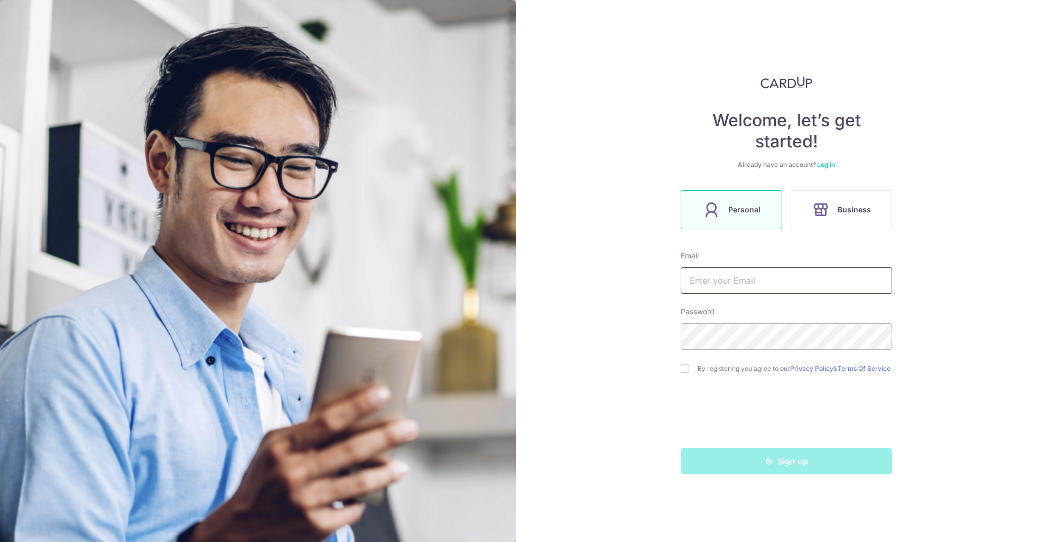
click at [728, 280] on input "text" at bounding box center [786, 281] width 211 height 26
type input "[EMAIL_ADDRESS][DOMAIN_NAME]"
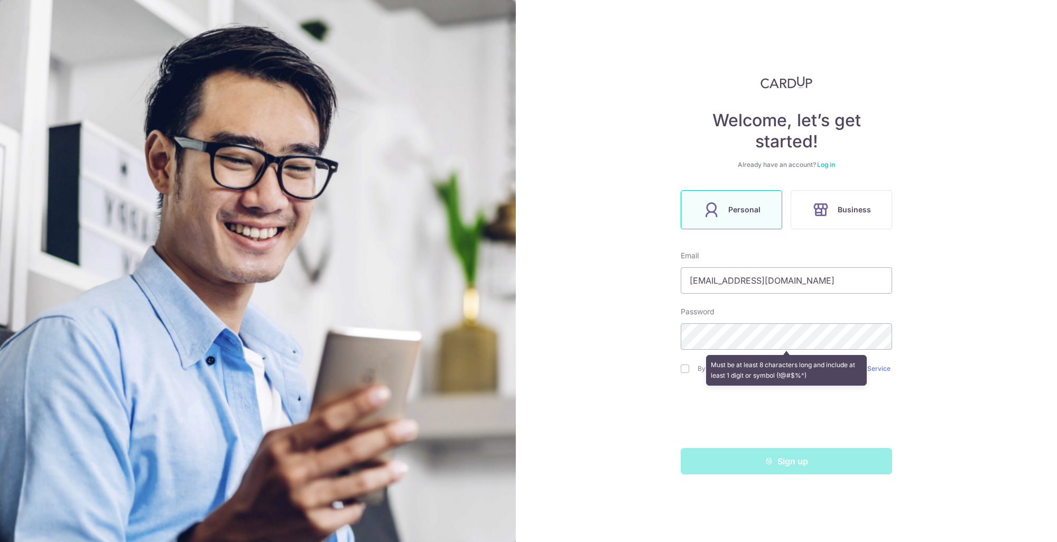
click at [768, 311] on div "Password Must be at least 8 characters long and include at least 1 digit or sym…" at bounding box center [786, 328] width 211 height 43
click at [666, 415] on div "Welcome, let’s get started! Already have an account? Log in Personal Business E…" at bounding box center [786, 271] width 541 height 542
click at [683, 371] on div "Must be at least 8 characters long and include at least 1 digit or symbol (!@#$…" at bounding box center [786, 370] width 211 height 39
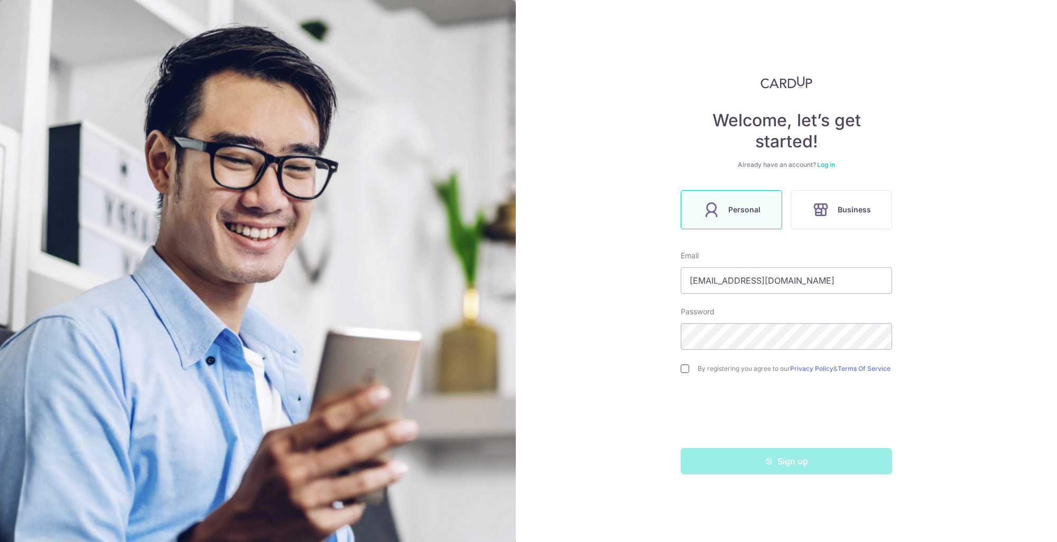
click at [687, 373] on input "checkbox" at bounding box center [685, 369] width 8 height 8
checkbox input "true"
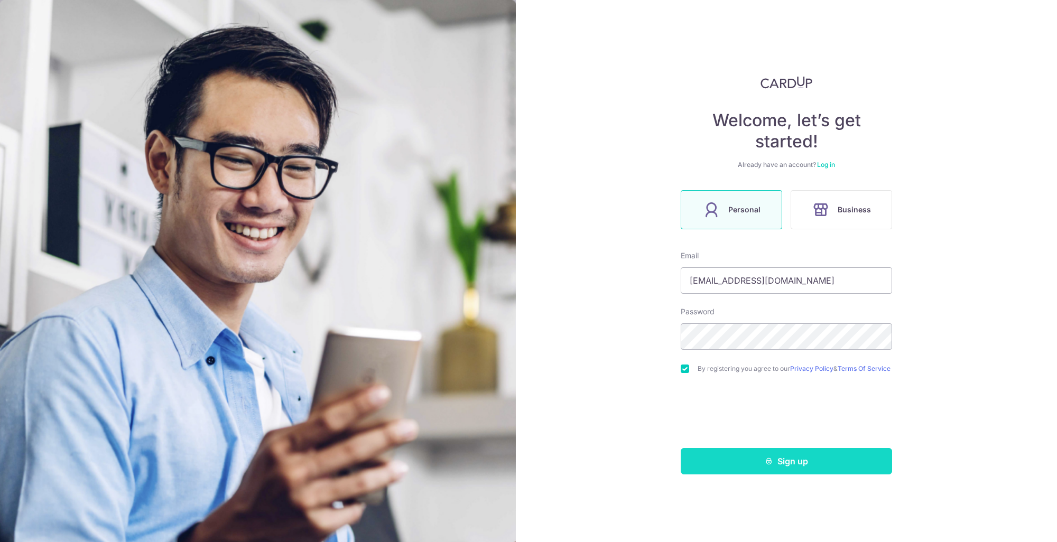
click at [785, 471] on button "Sign up" at bounding box center [786, 461] width 211 height 26
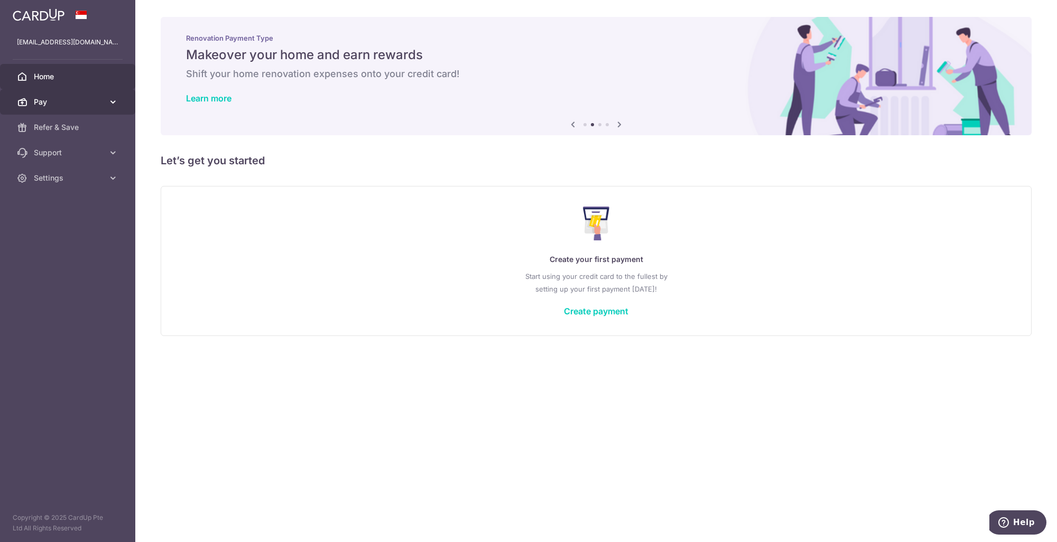
click at [108, 108] on link "Pay" at bounding box center [67, 101] width 135 height 25
click at [103, 128] on span "Payments" at bounding box center [69, 127] width 70 height 11
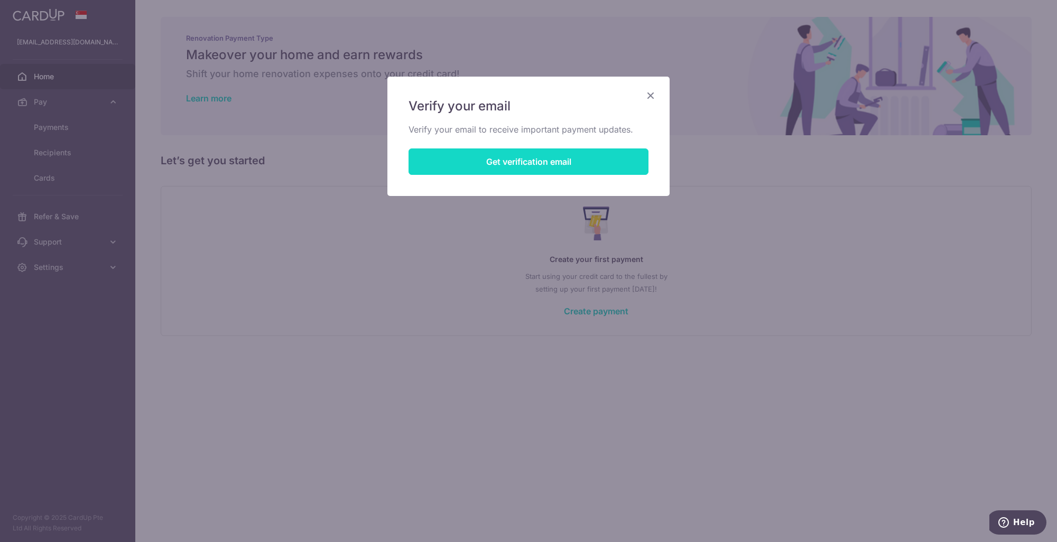
click at [526, 164] on button "Get verification email" at bounding box center [529, 162] width 240 height 26
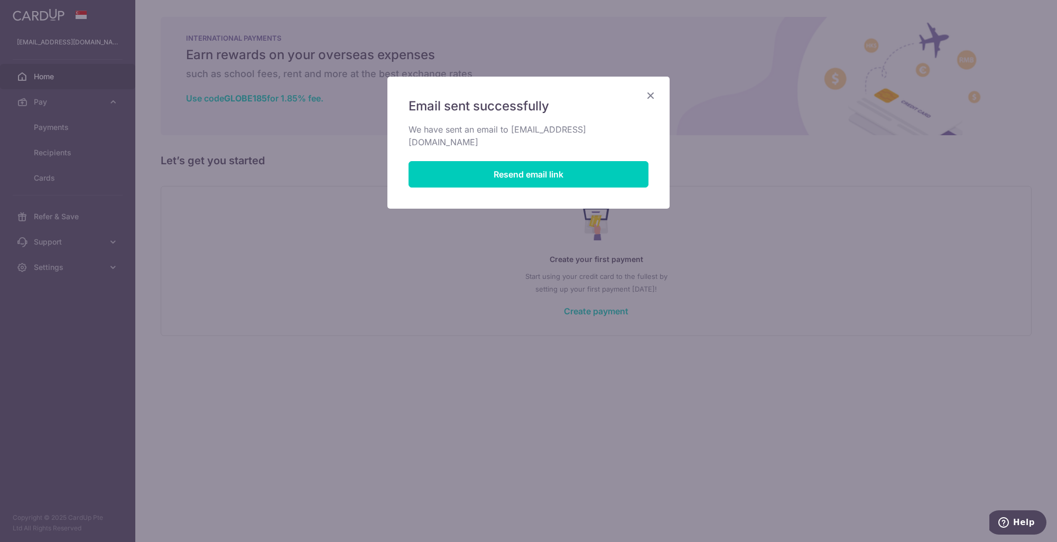
click at [650, 94] on icon "Close" at bounding box center [651, 95] width 13 height 13
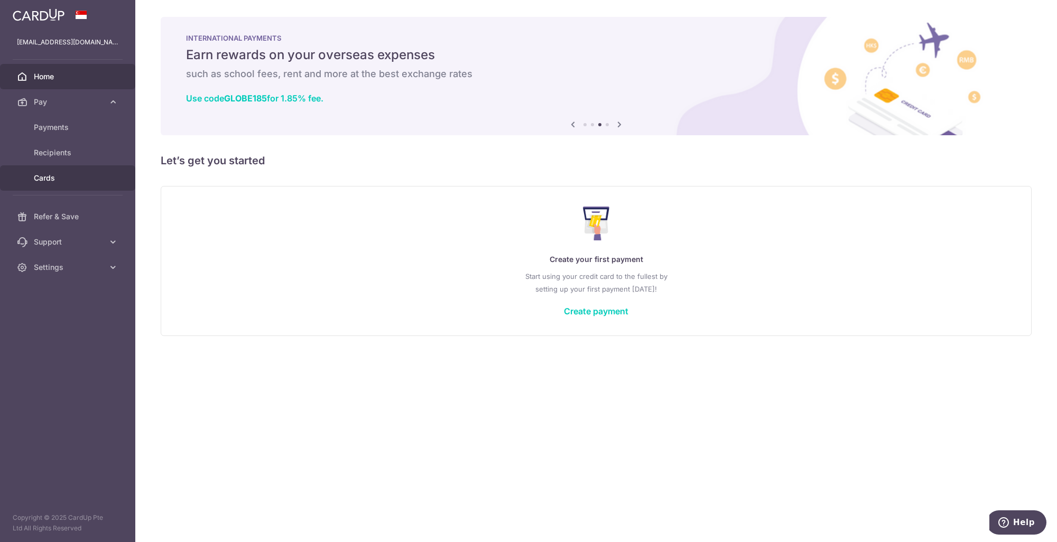
click at [49, 176] on span "Cards" at bounding box center [69, 178] width 70 height 11
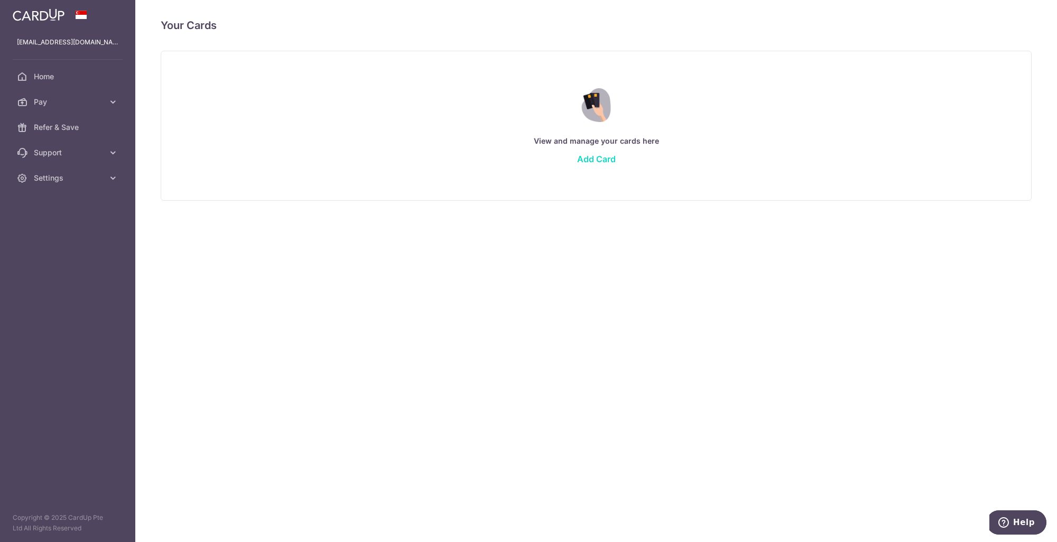
click at [589, 158] on link "Add Card" at bounding box center [596, 159] width 39 height 11
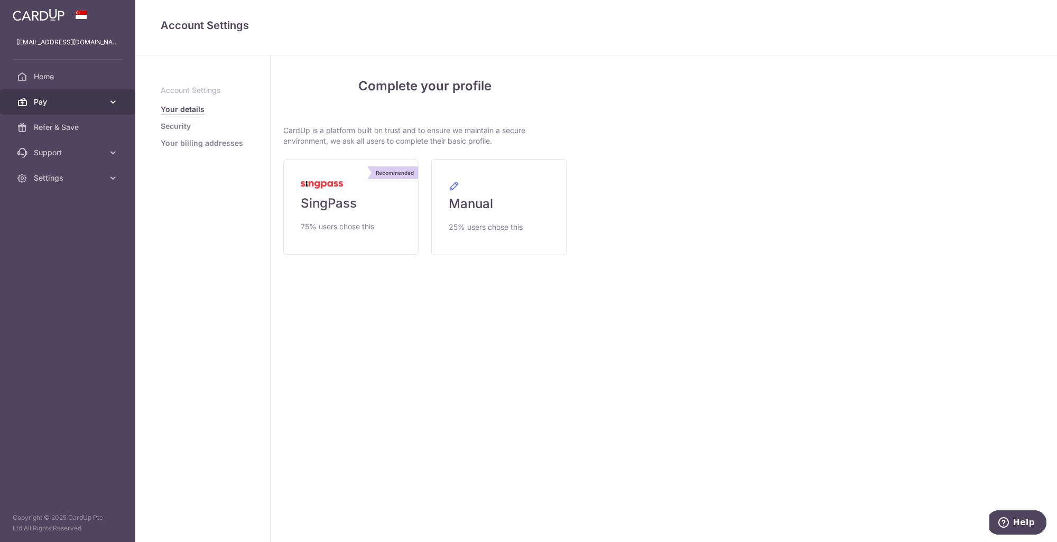
click at [81, 100] on span "Pay" at bounding box center [69, 102] width 70 height 11
click at [72, 238] on span "Support" at bounding box center [69, 242] width 70 height 11
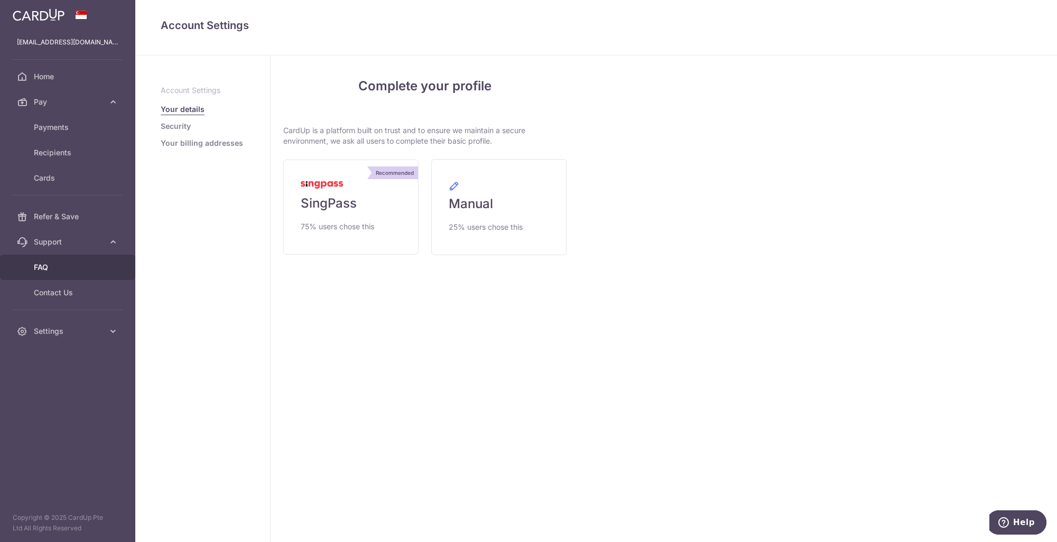
click at [70, 265] on span "FAQ" at bounding box center [69, 267] width 70 height 11
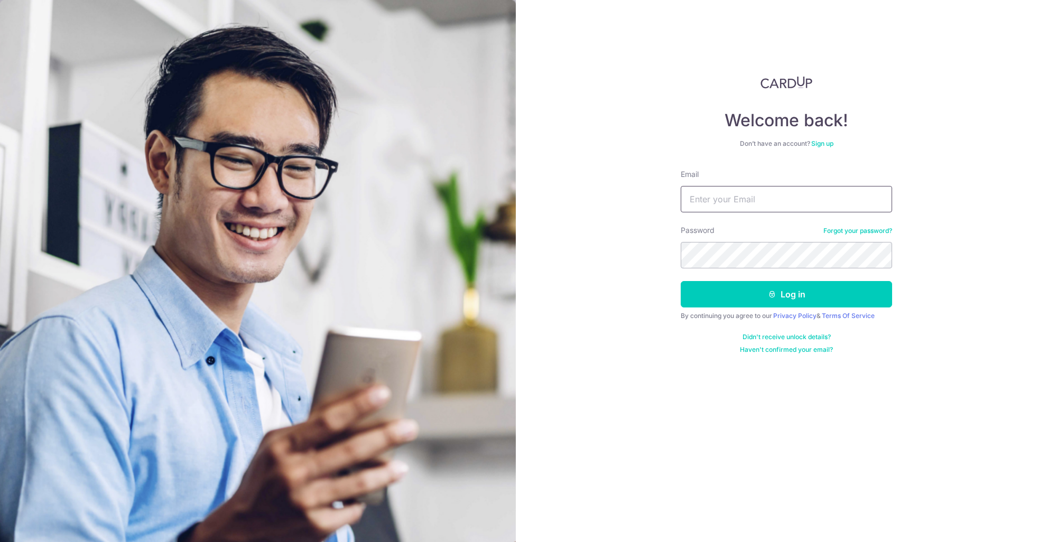
click at [709, 210] on input "Email" at bounding box center [786, 199] width 211 height 26
type input "[EMAIL_ADDRESS][DOMAIN_NAME]"
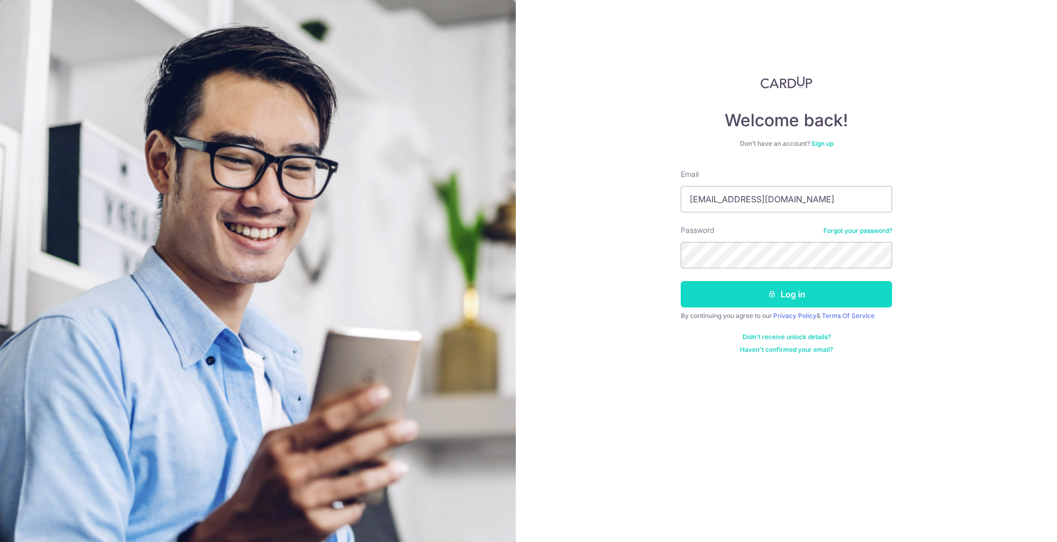
click at [805, 291] on button "Log in" at bounding box center [786, 294] width 211 height 26
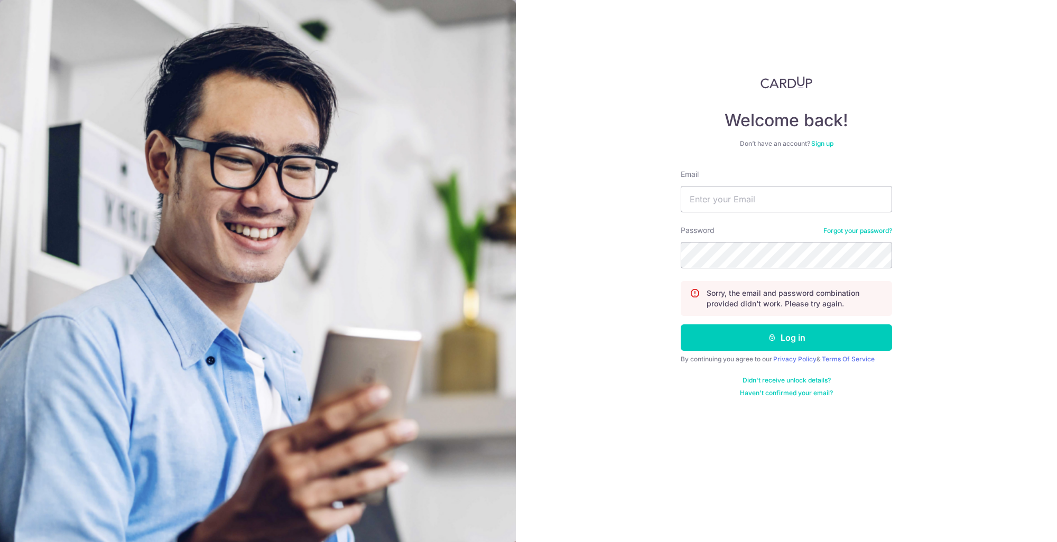
click at [710, 183] on div "Email" at bounding box center [786, 190] width 211 height 43
click at [709, 191] on input "Email" at bounding box center [786, 199] width 211 height 26
type input "[EMAIL_ADDRESS][DOMAIN_NAME]"
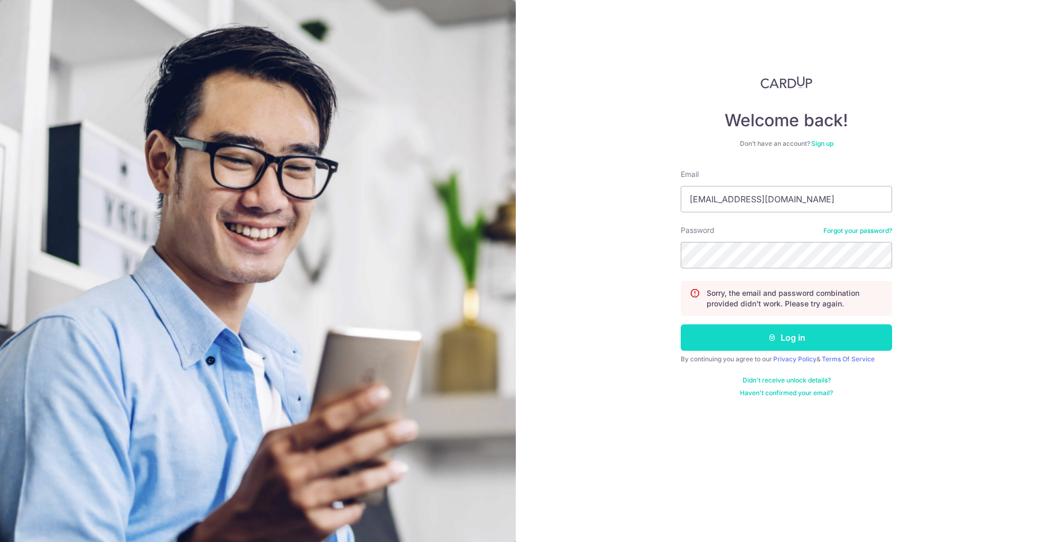
click at [786, 328] on button "Log in" at bounding box center [786, 338] width 211 height 26
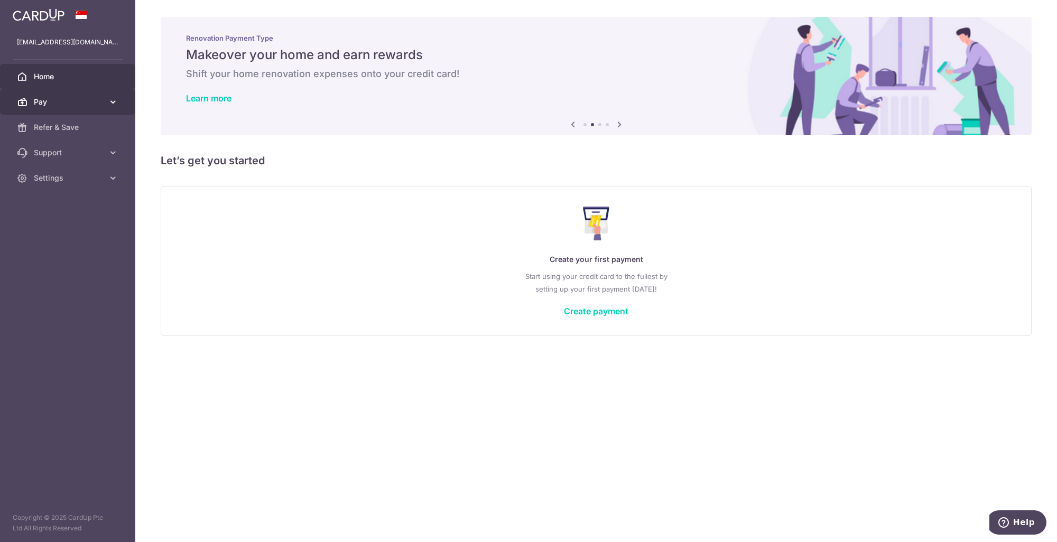
click at [111, 95] on link "Pay" at bounding box center [67, 101] width 135 height 25
click at [586, 309] on link "Create payment" at bounding box center [596, 311] width 65 height 11
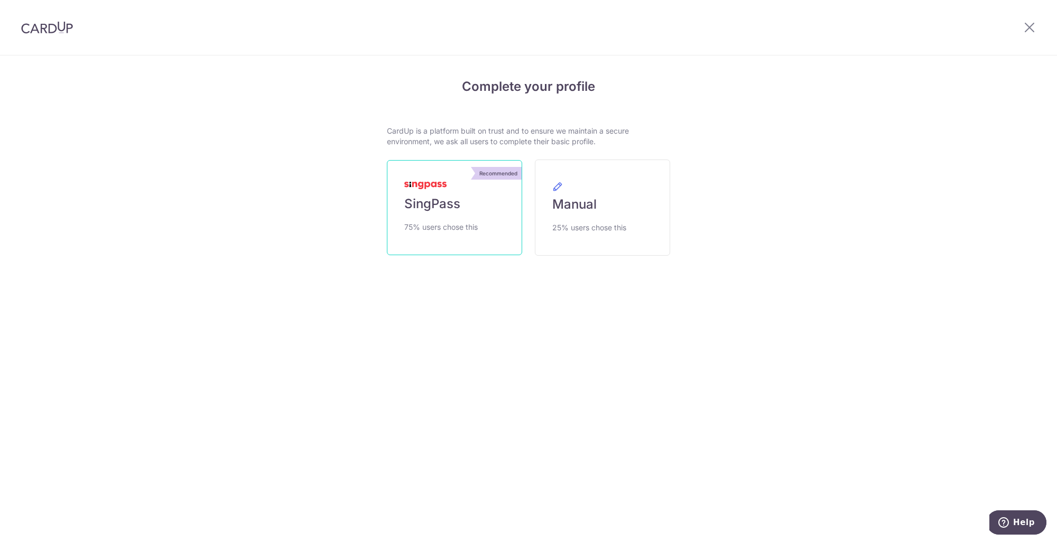
click at [444, 222] on span "75% users chose this" at bounding box center [440, 227] width 73 height 13
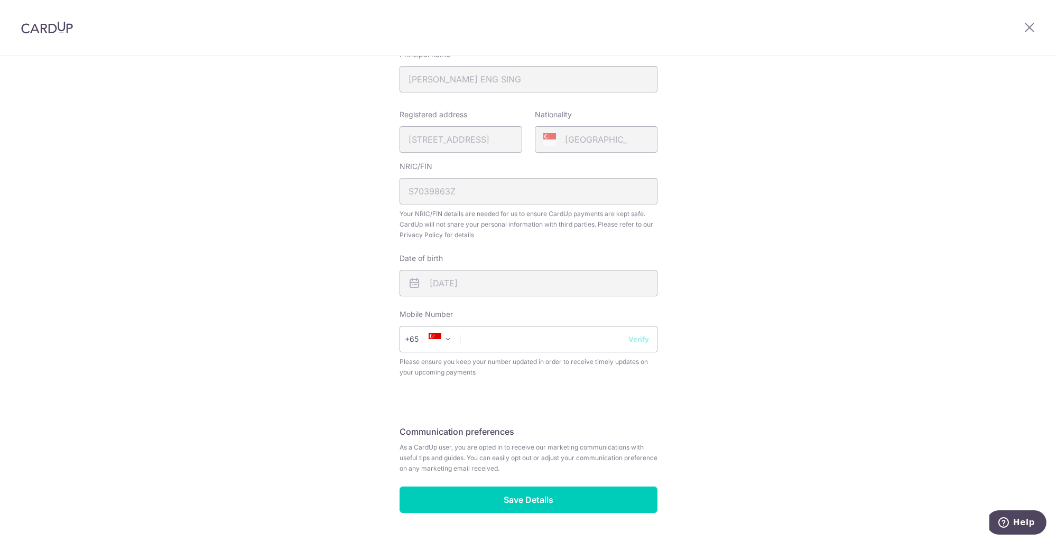
scroll to position [240, 0]
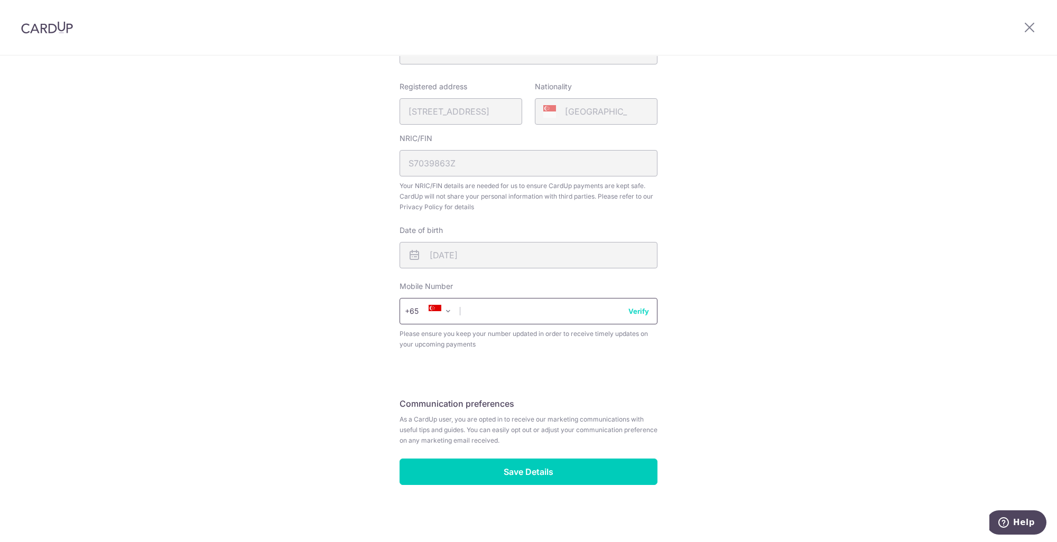
click at [490, 317] on input "text" at bounding box center [529, 311] width 258 height 26
type input "96815623"
select select "65"
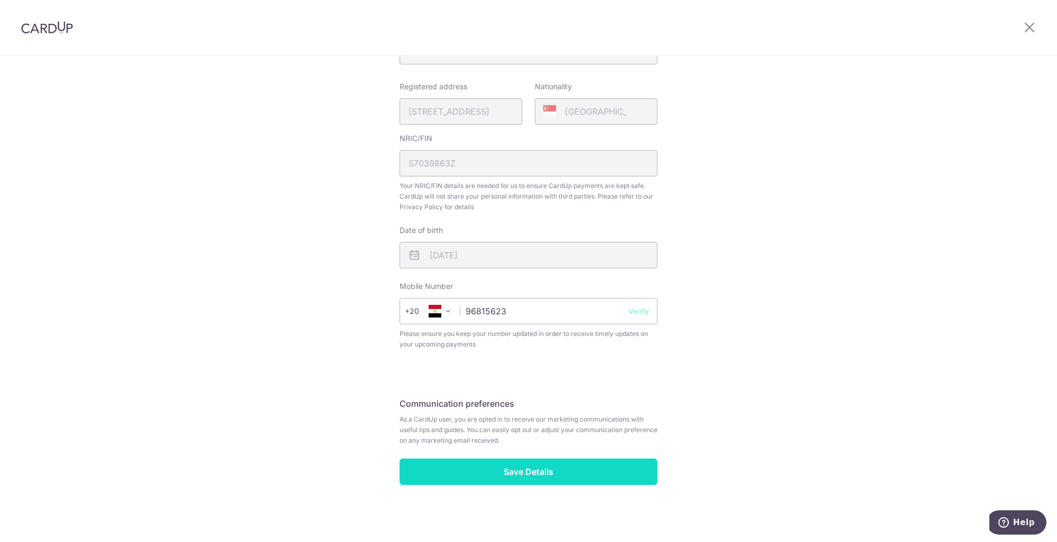
click at [539, 474] on input "Save Details" at bounding box center [529, 472] width 258 height 26
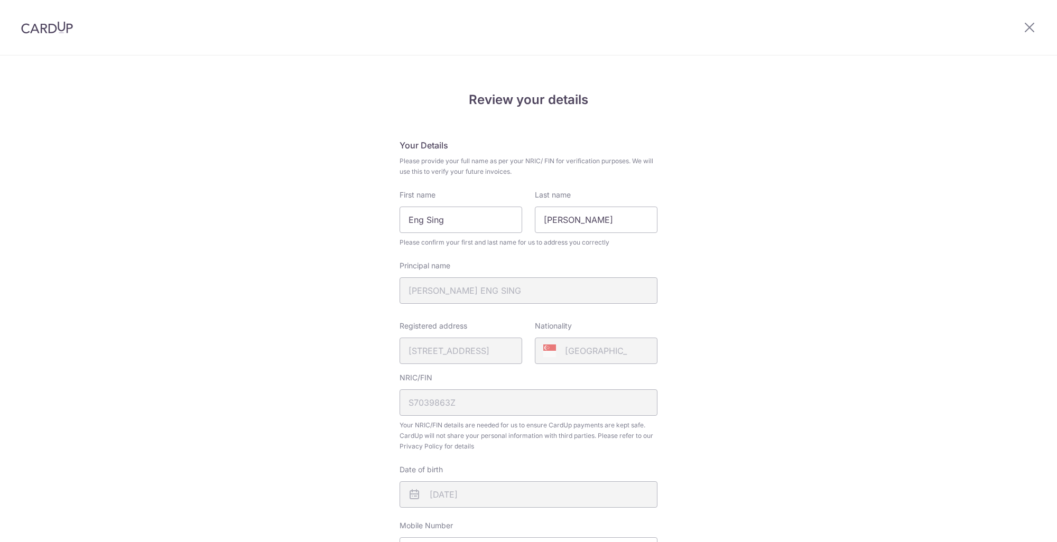
scroll to position [254, 0]
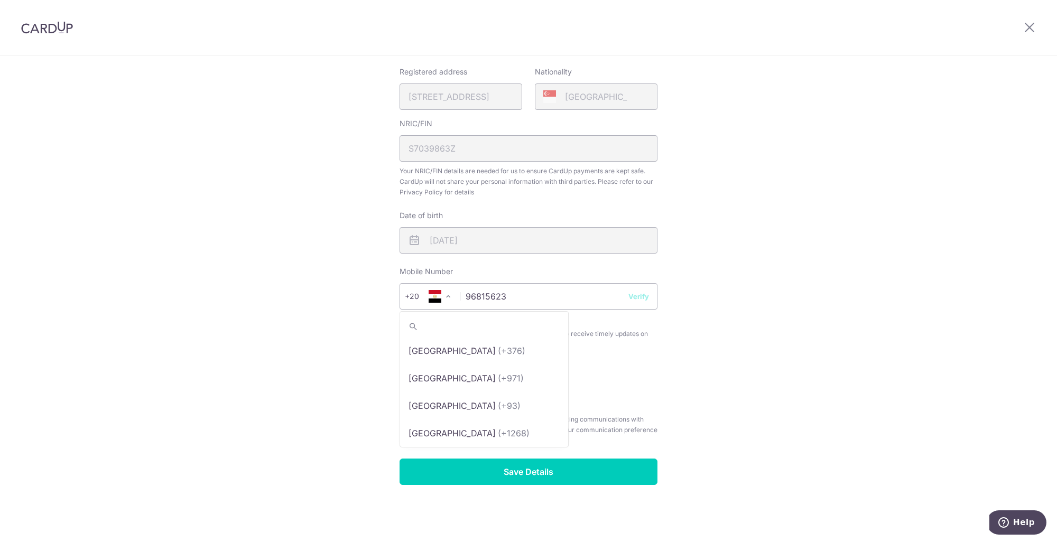
click at [446, 297] on span at bounding box center [448, 296] width 13 height 13
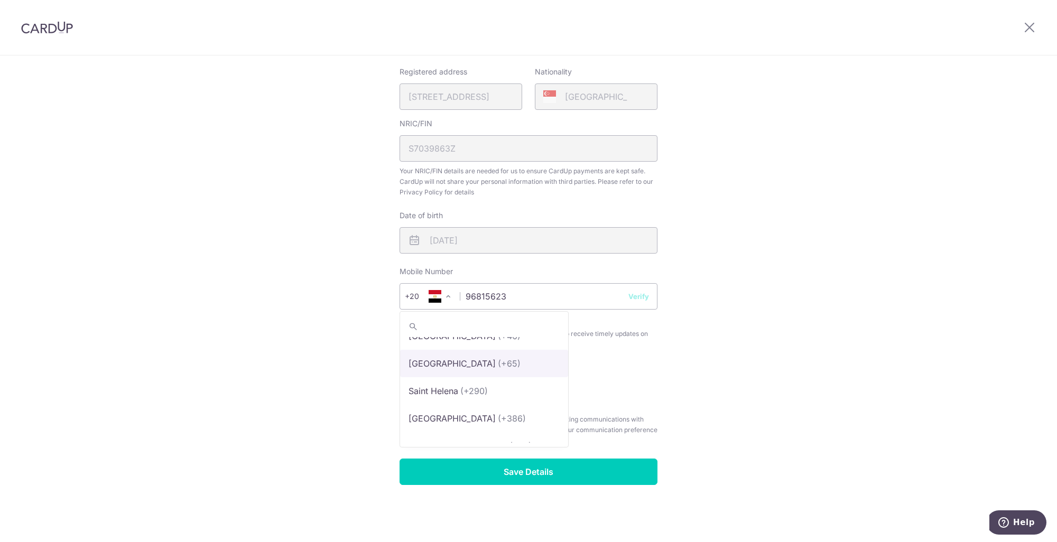
select select "199"
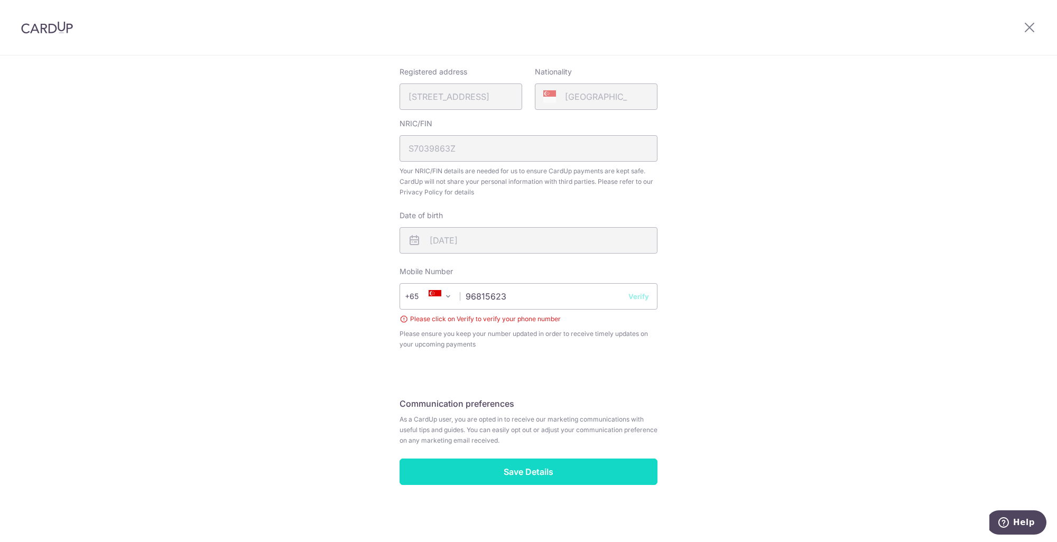
click at [528, 470] on input "Save Details" at bounding box center [529, 472] width 258 height 26
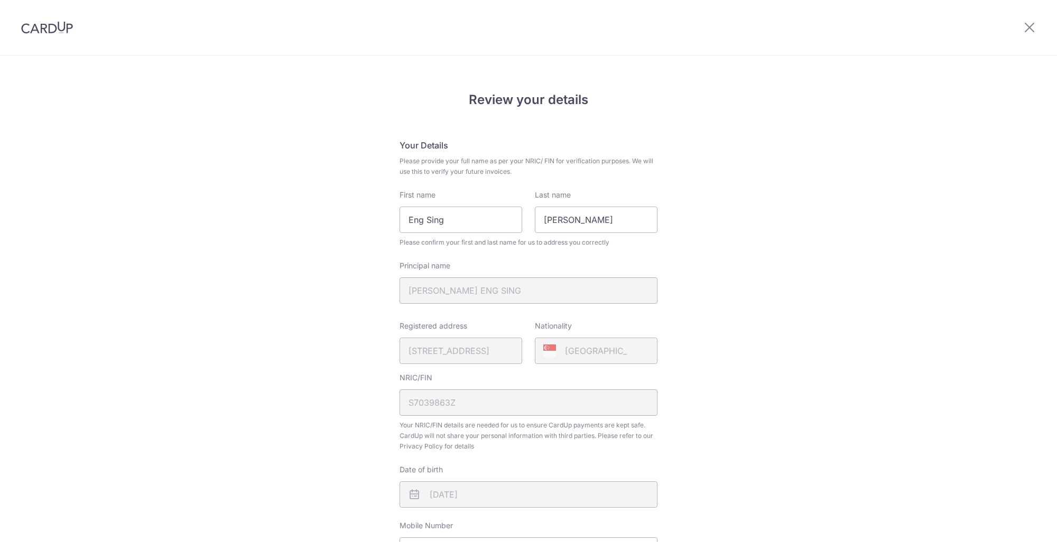
scroll to position [254, 0]
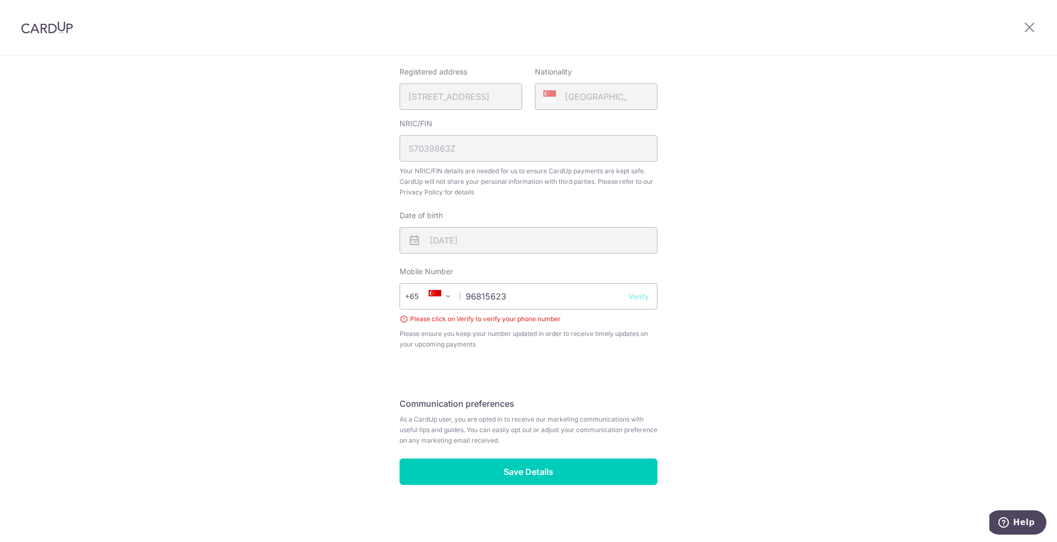
click at [639, 299] on button "Verify" at bounding box center [639, 296] width 21 height 11
click at [640, 298] on div "+376 +971 +93 +1268 +1264 +355 +374 +244 +0 +54 +1684 +43 +61 +297 +358 +994 +3…" at bounding box center [529, 296] width 258 height 26
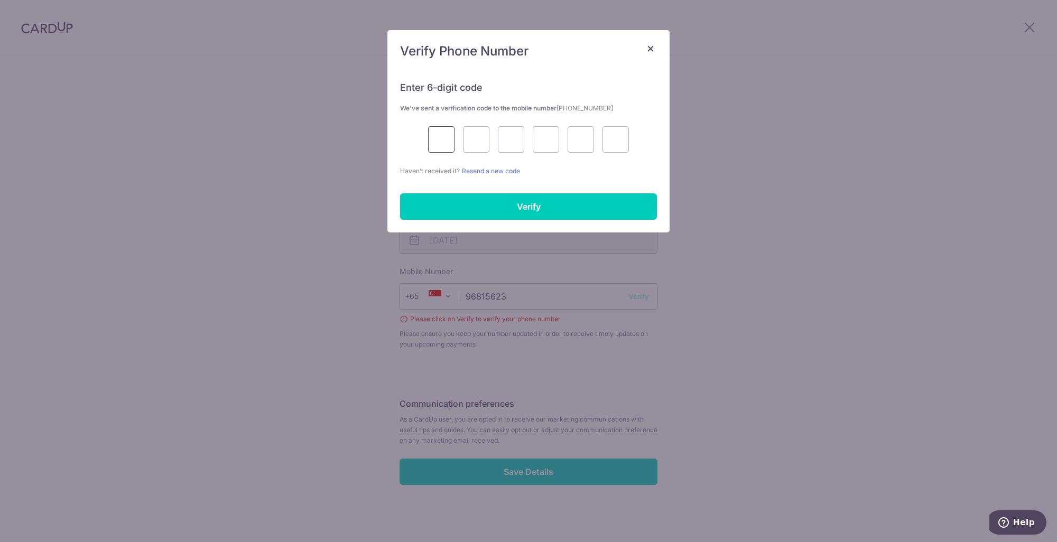
click at [443, 142] on input "text" at bounding box center [441, 139] width 26 height 26
type input "[PHONE_NUMBER]"
click at [448, 142] on input "+6596815623" at bounding box center [441, 139] width 26 height 26
click at [450, 137] on input "+6596815623" at bounding box center [441, 139] width 26 height 26
click at [450, 143] on input "+6596815623" at bounding box center [441, 139] width 26 height 26
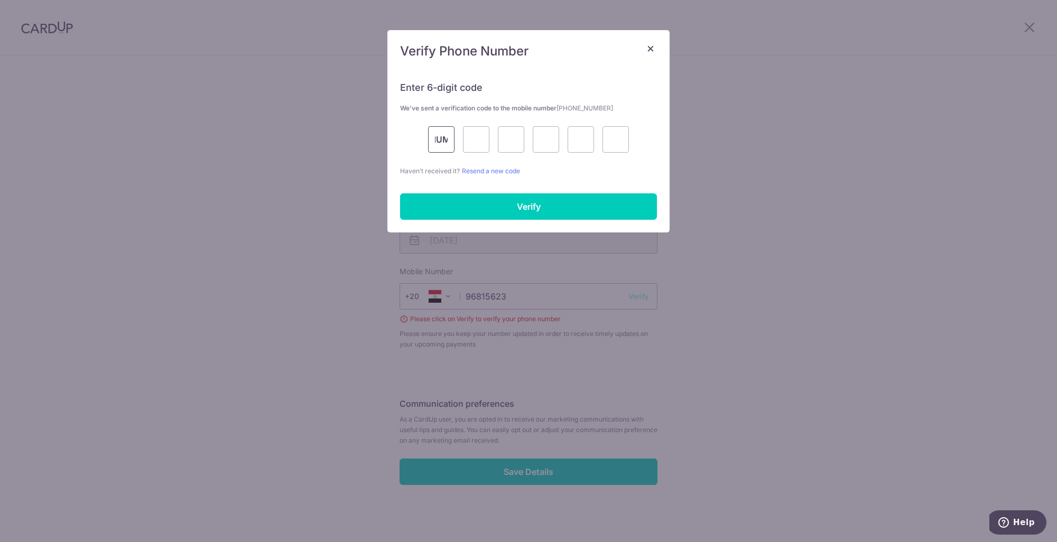
scroll to position [0, 44]
drag, startPoint x: 434, startPoint y: 139, endPoint x: 452, endPoint y: 140, distance: 18.5
click at [452, 140] on input "+6596815623" at bounding box center [441, 139] width 26 height 26
click at [488, 173] on link "Resend a new code" at bounding box center [491, 171] width 58 height 8
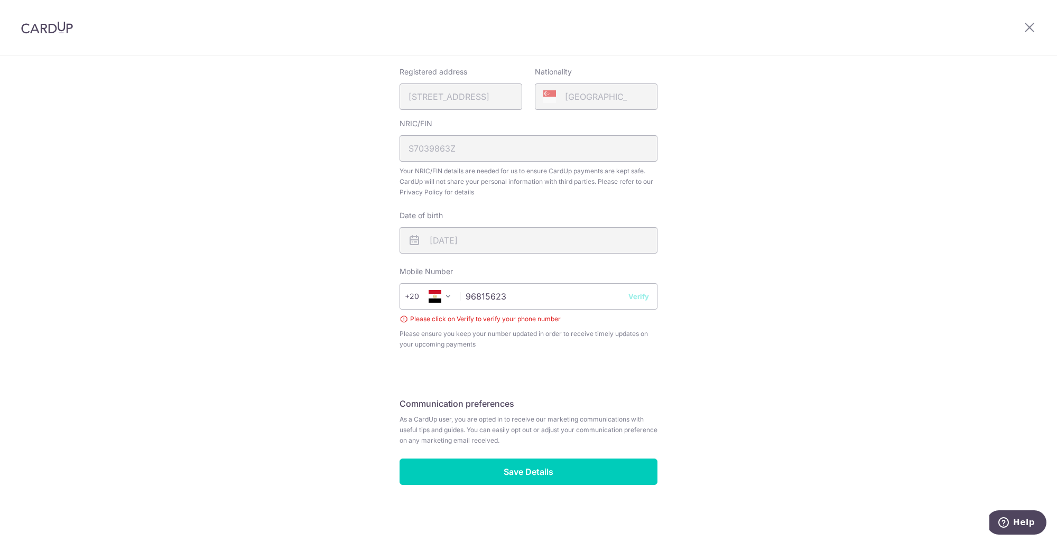
click at [443, 298] on span at bounding box center [448, 296] width 13 height 13
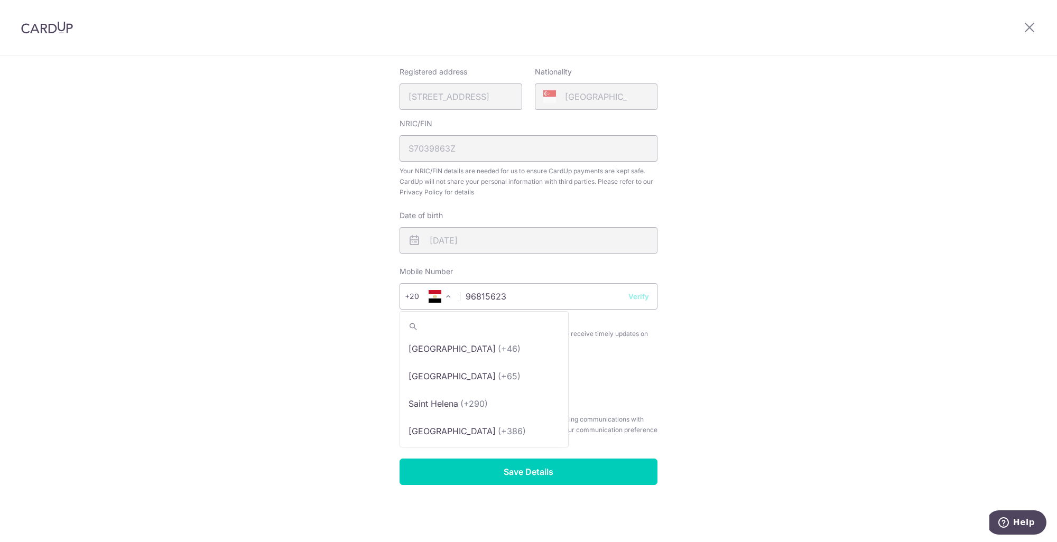
scroll to position [5484, 0]
select select "199"
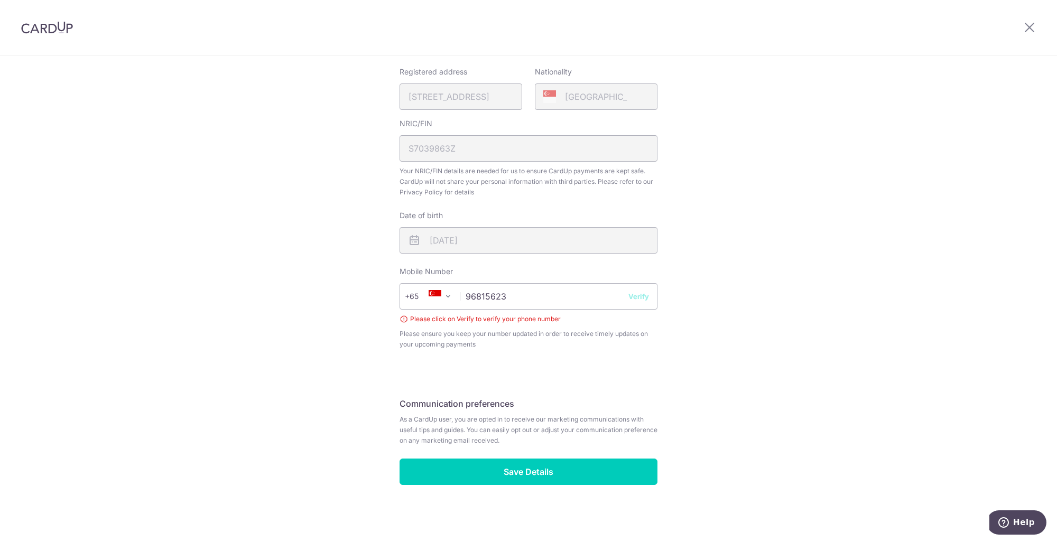
click at [633, 297] on button "Verify" at bounding box center [639, 296] width 21 height 11
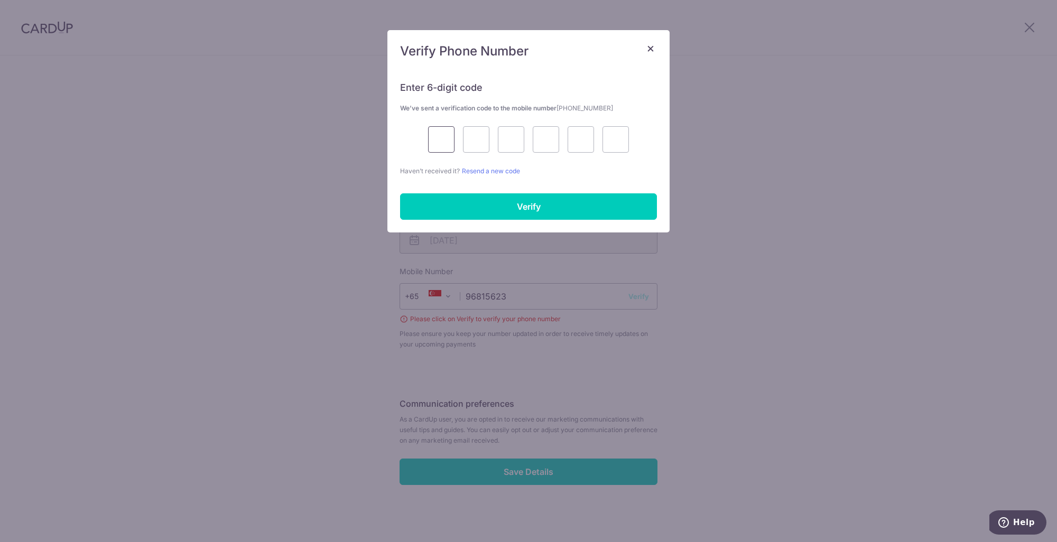
click at [443, 141] on input "text" at bounding box center [441, 139] width 26 height 26
click at [447, 135] on input "text" at bounding box center [441, 139] width 26 height 26
click at [440, 140] on input "text" at bounding box center [441, 139] width 26 height 26
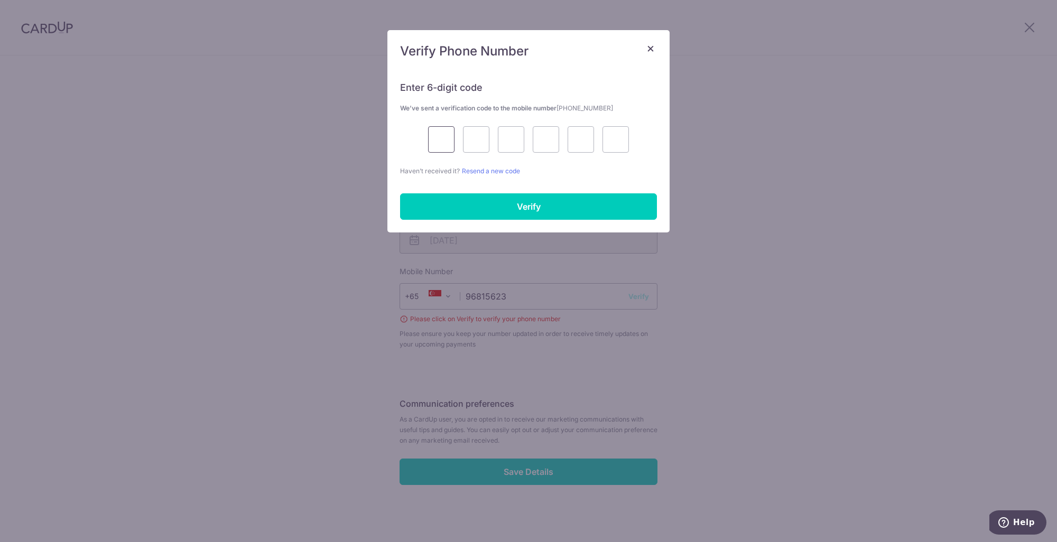
type input "9"
type input "8"
type input "5"
type input "3"
type input "2"
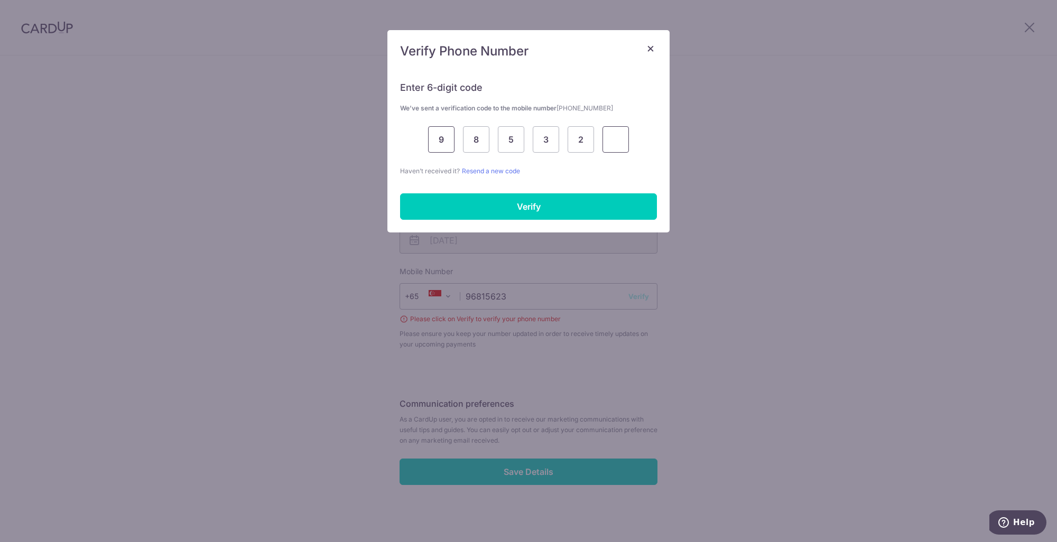
type input "6"
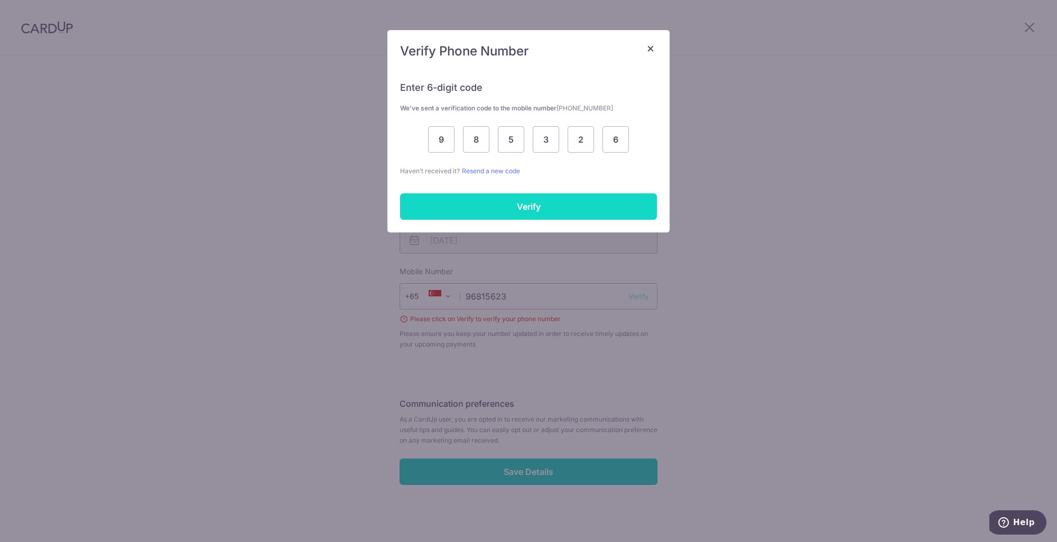
click at [515, 203] on input "Verify" at bounding box center [528, 207] width 257 height 26
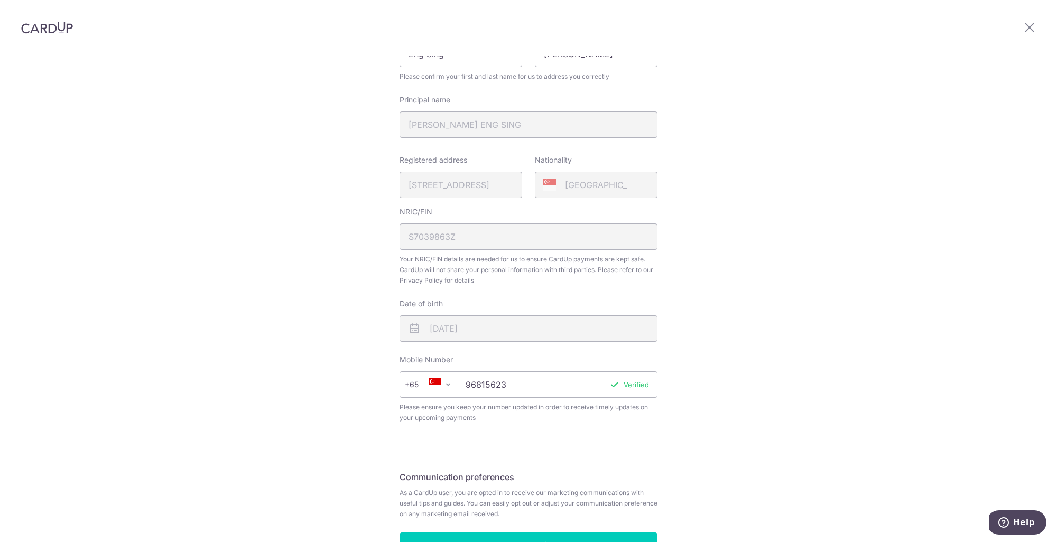
scroll to position [240, 0]
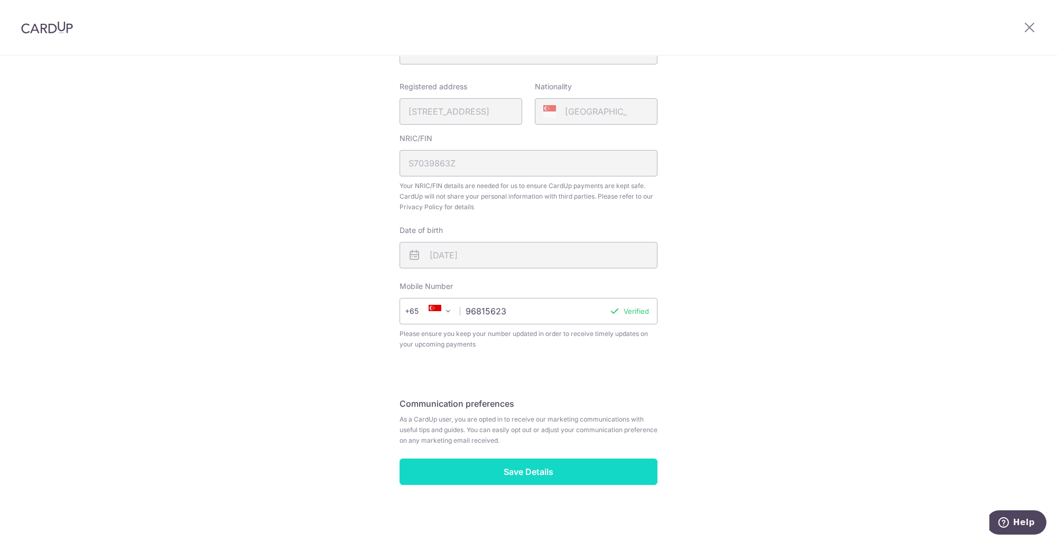
click at [527, 466] on input "Save Details" at bounding box center [529, 472] width 258 height 26
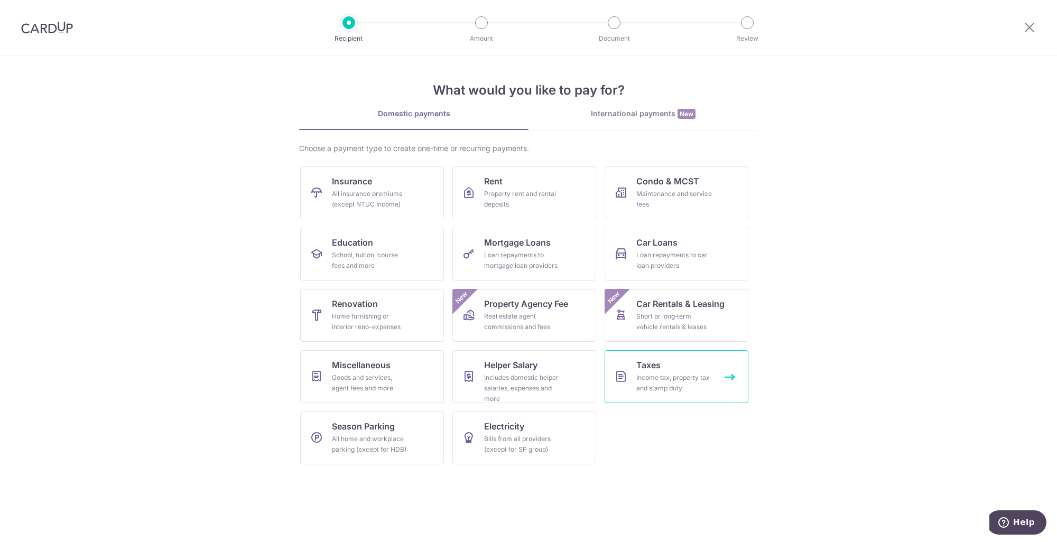
click at [669, 370] on link "Taxes Income tax, property tax and stamp duty" at bounding box center [677, 377] width 144 height 53
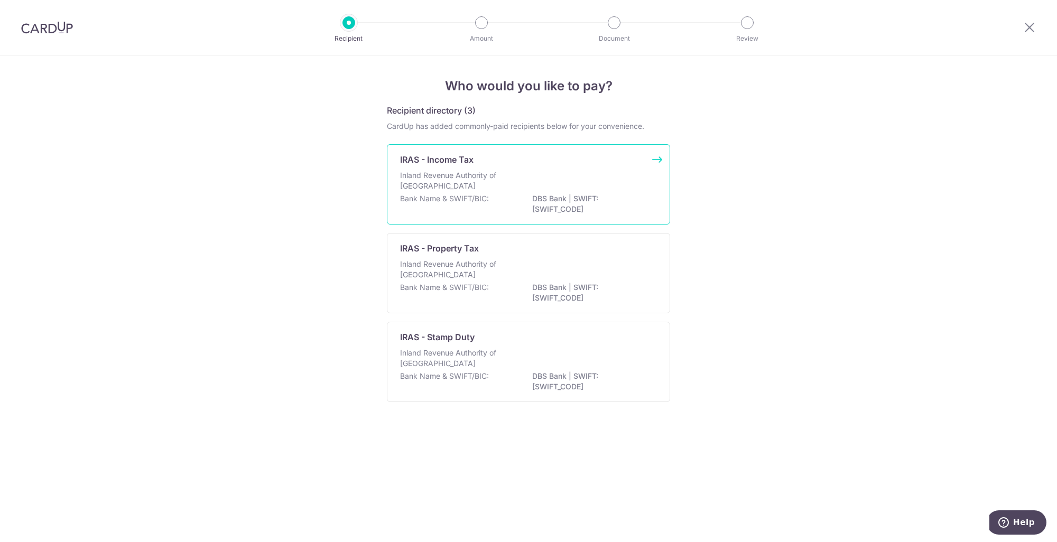
click at [465, 172] on p "Inland Revenue Authority of Singapore" at bounding box center [456, 180] width 112 height 21
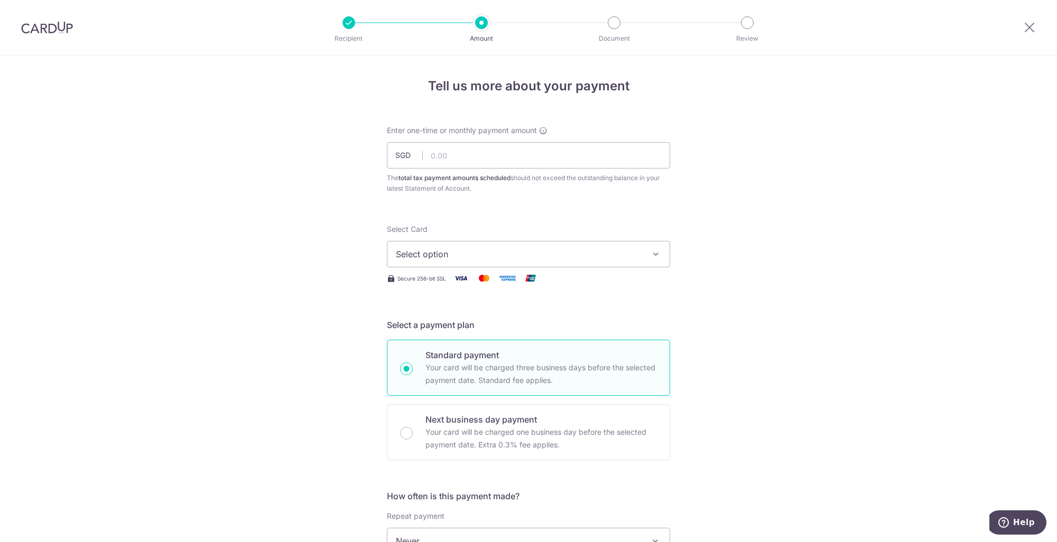
click at [657, 254] on icon "button" at bounding box center [656, 254] width 11 height 11
click at [652, 255] on icon "button" at bounding box center [656, 254] width 11 height 11
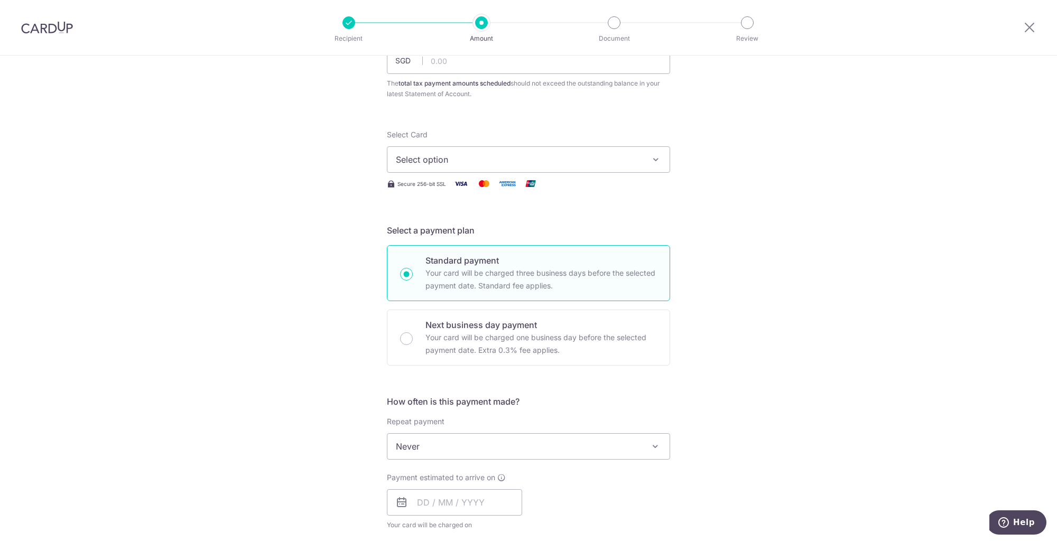
scroll to position [106, 0]
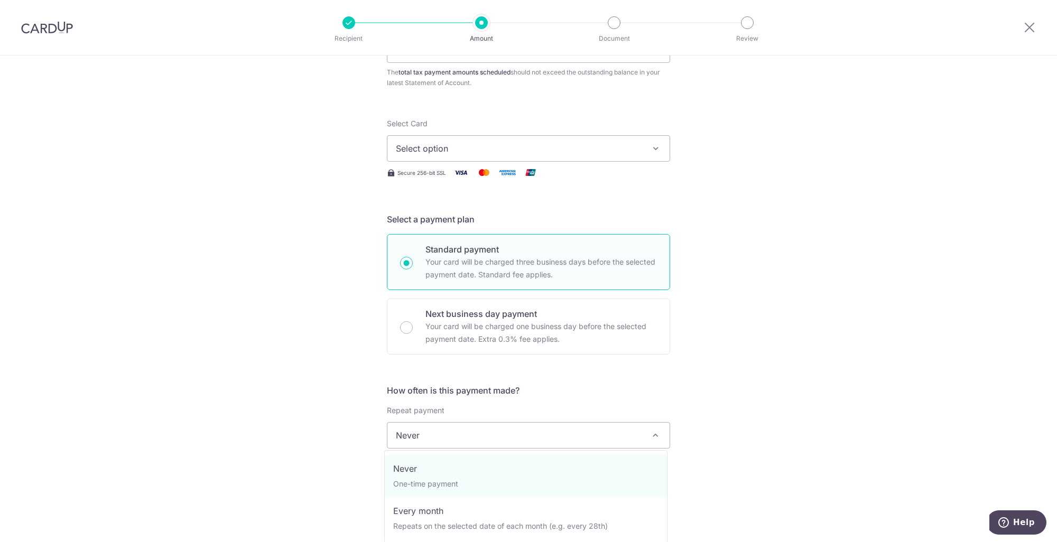
click at [651, 435] on span at bounding box center [655, 435] width 13 height 13
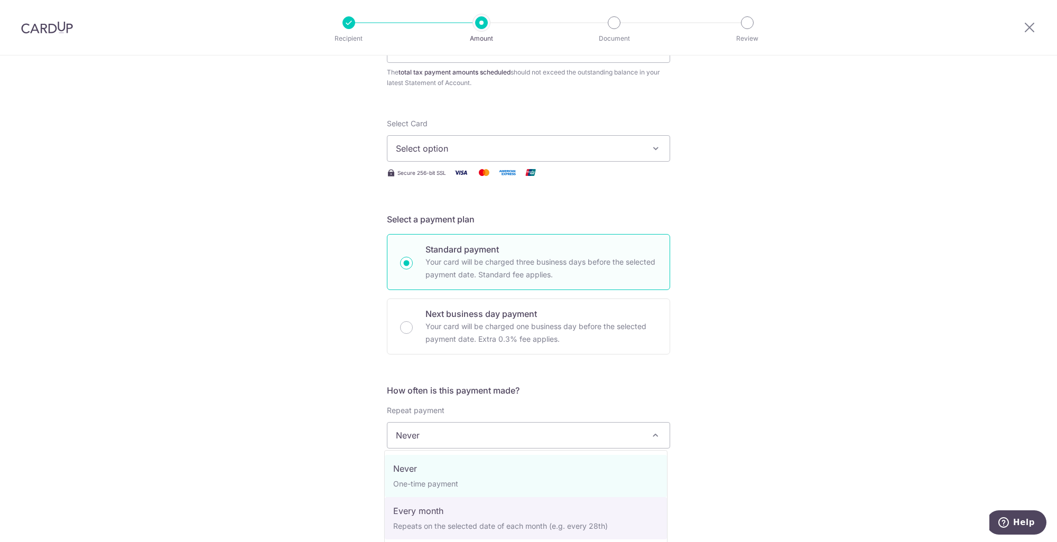
select select "3"
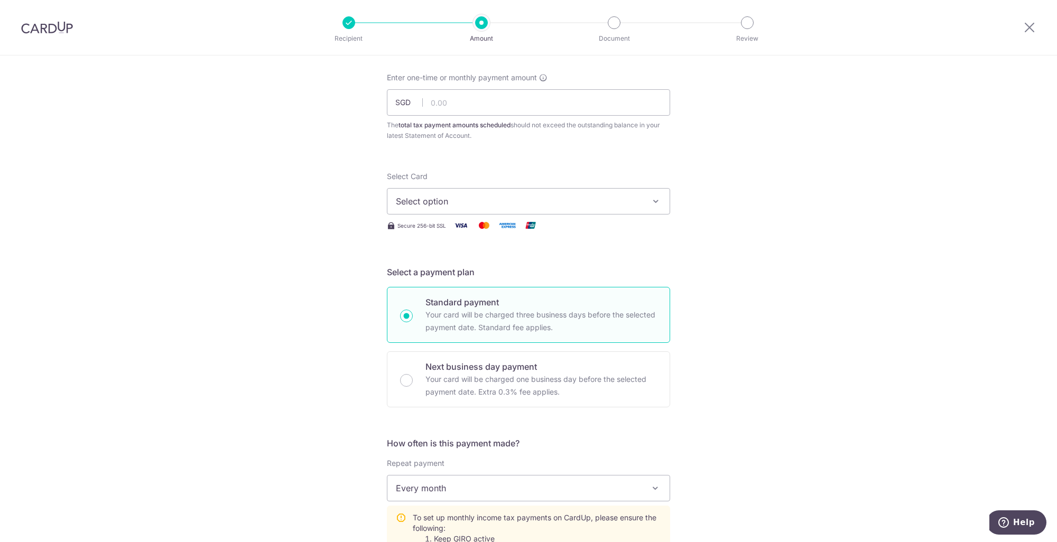
scroll to position [0, 0]
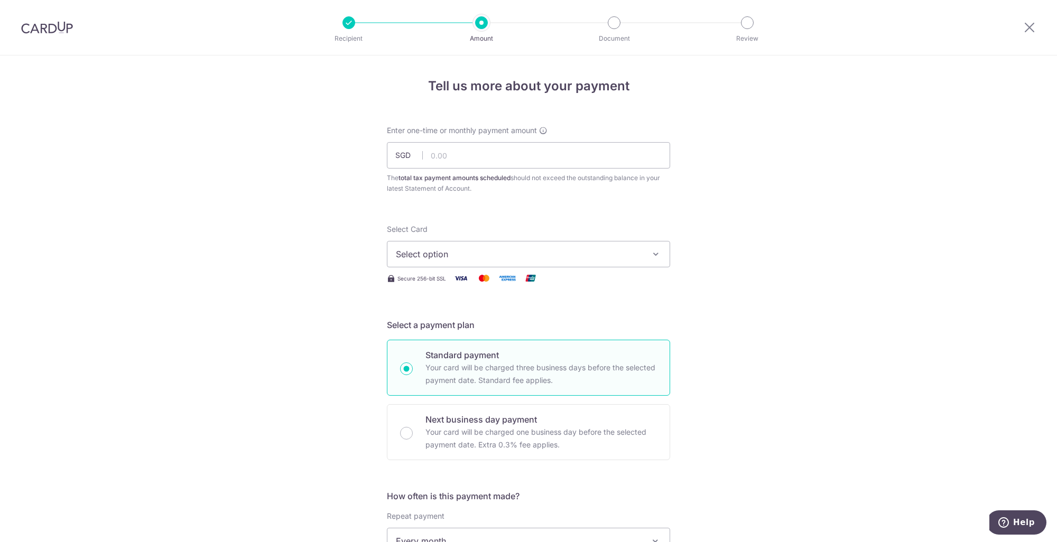
click at [656, 255] on icon "button" at bounding box center [656, 254] width 11 height 11
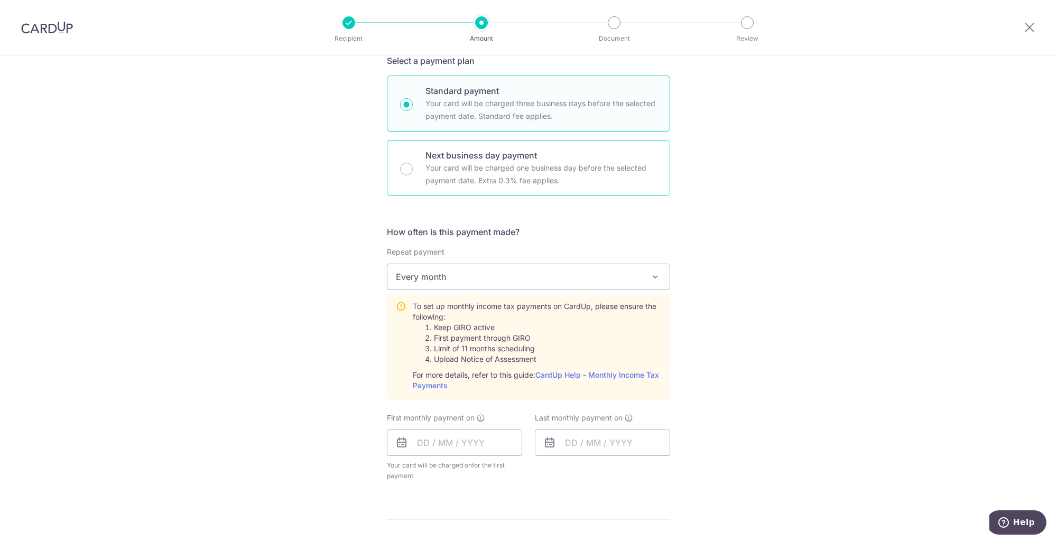
scroll to position [613, 0]
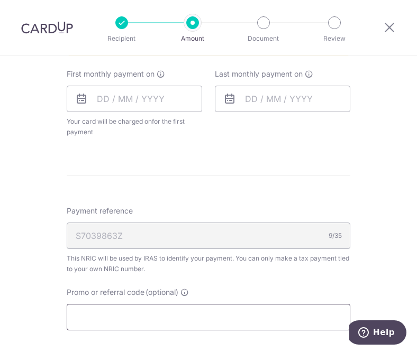
click at [95, 308] on input "Promo or referral code (optional)" at bounding box center [208, 317] width 283 height 26
click at [102, 316] on input "Promo or referral code (optional)" at bounding box center [208, 317] width 283 height 26
click at [118, 307] on input "Promo or referral code (optional)" at bounding box center [208, 317] width 283 height 26
paste input "VTAX25R"
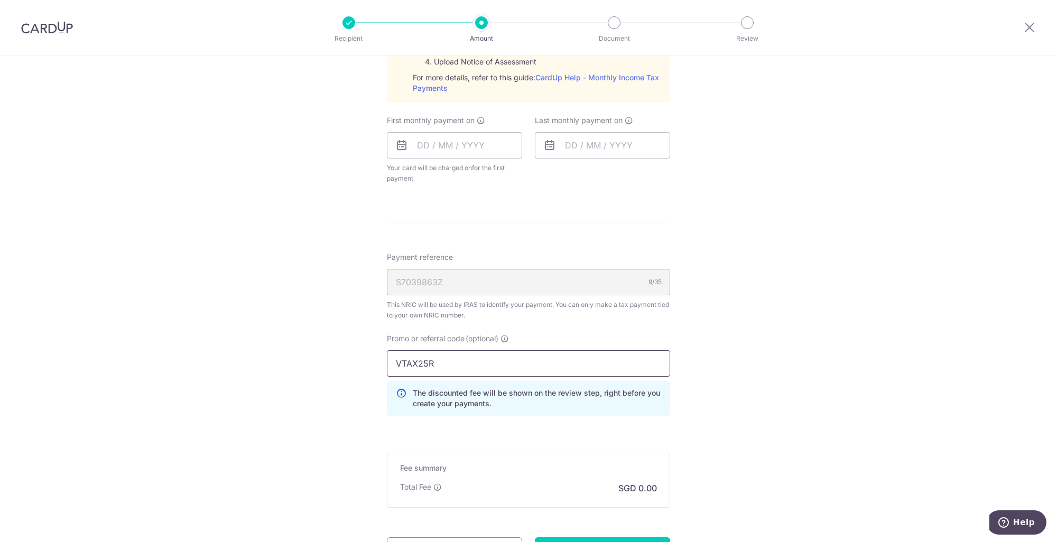
scroll to position [555, 0]
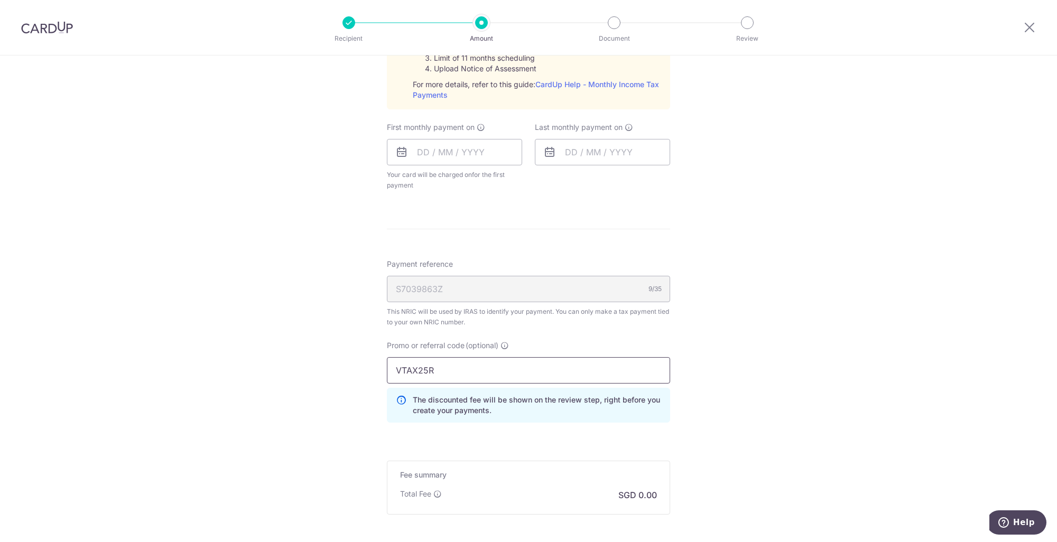
type input "VTAX25R"
click at [520, 481] on div "Fee summary Base fee Extend fee Next-day fee Total Fee SGD 0.00" at bounding box center [528, 488] width 283 height 54
click at [424, 148] on input "text" at bounding box center [454, 152] width 135 height 26
